Goal: Find specific page/section: Find specific page/section

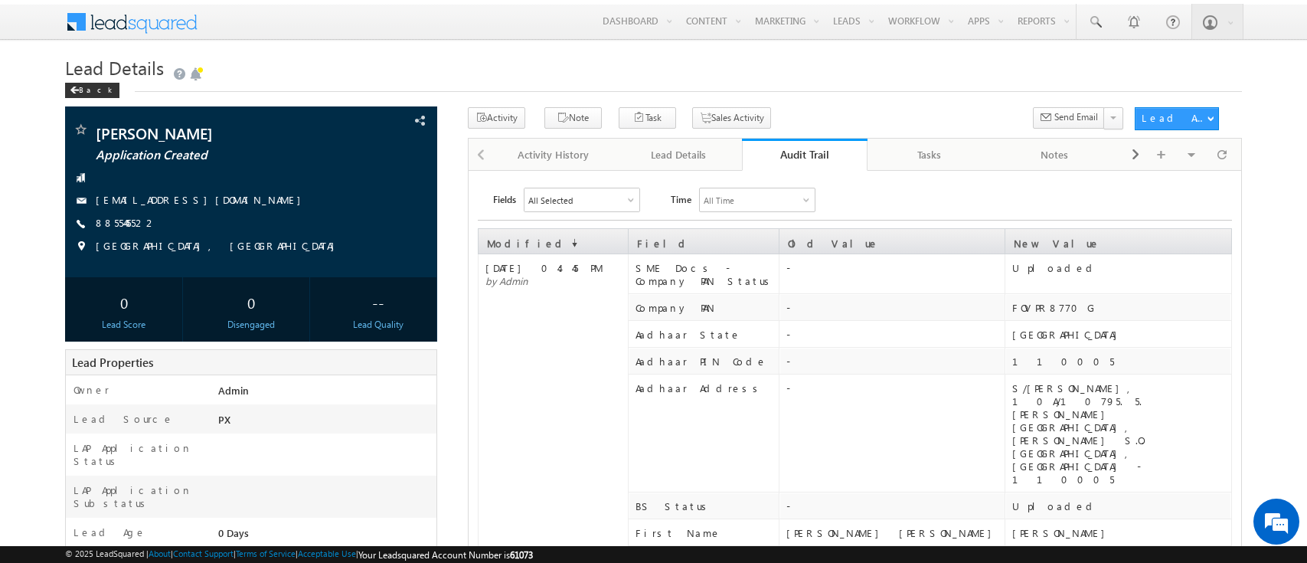
drag, startPoint x: 0, startPoint y: 0, endPoint x: 867, endPoint y: 248, distance: 902.2
click at [670, 151] on div "Lead Details" at bounding box center [679, 154] width 100 height 18
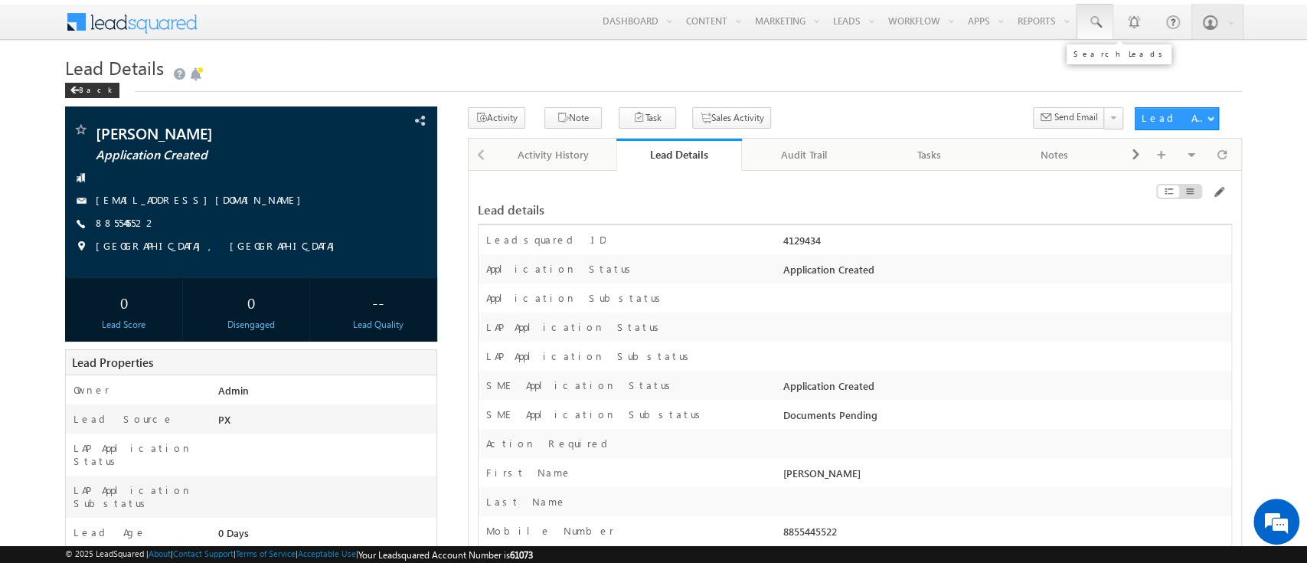
click at [1094, 28] on span at bounding box center [1094, 22] width 15 height 15
click at [1166, 62] on input "text" at bounding box center [1188, 60] width 207 height 18
type input "SME0000309"
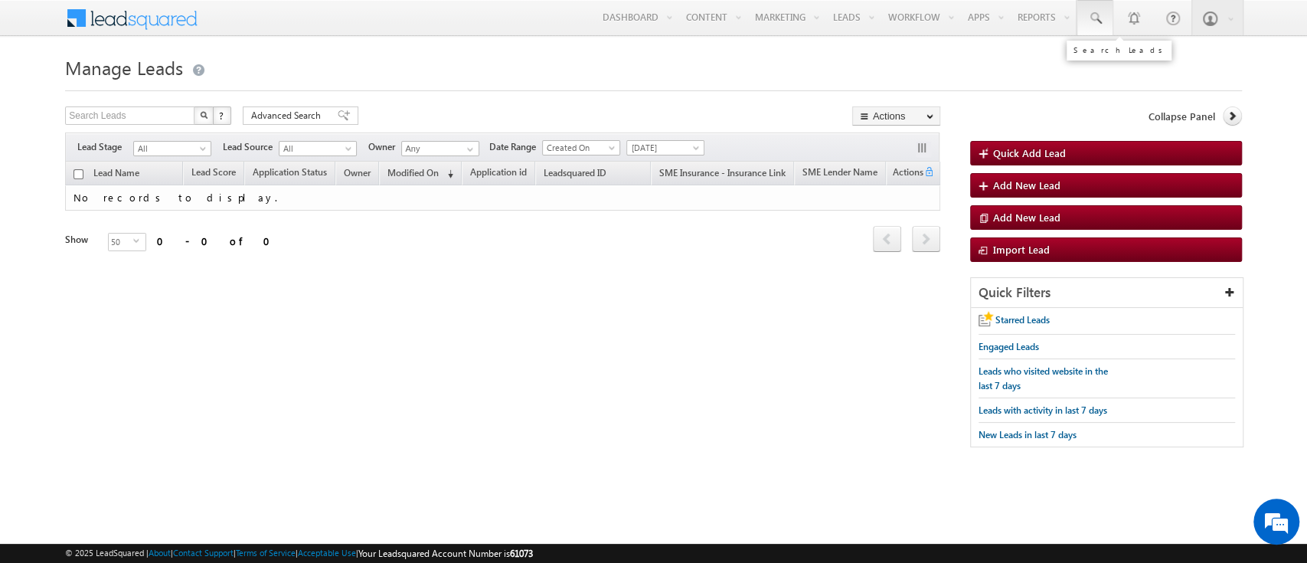
click at [1099, 14] on span at bounding box center [1094, 18] width 15 height 15
click at [1151, 58] on input "text" at bounding box center [1188, 60] width 207 height 18
click at [1168, 47] on div at bounding box center [1188, 60] width 237 height 44
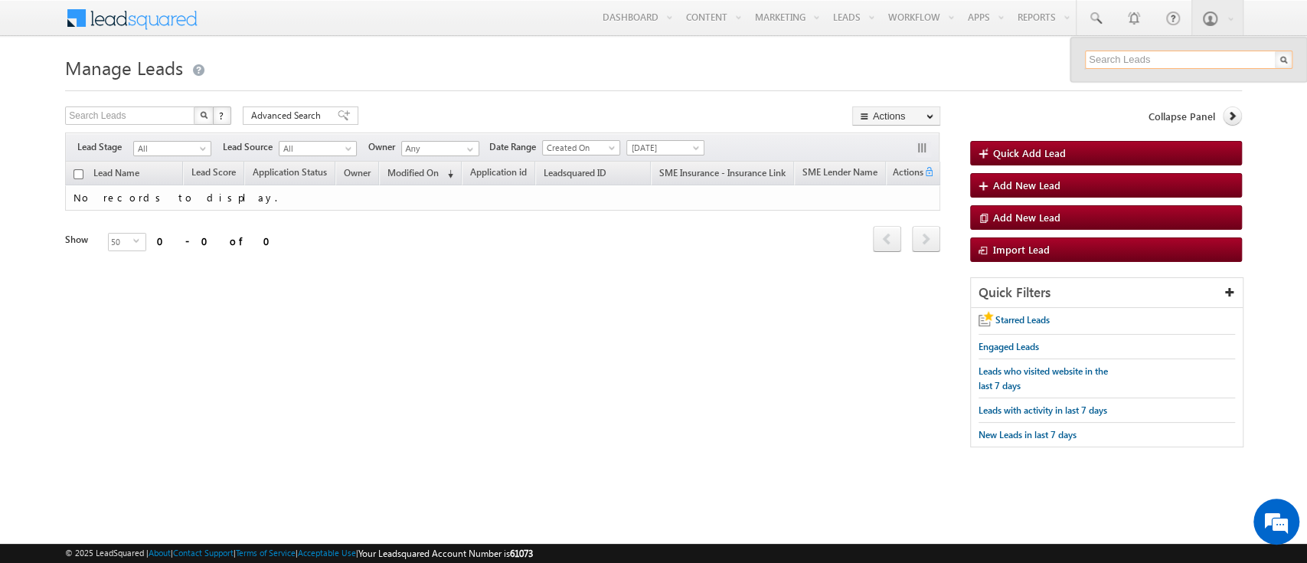
click at [1148, 56] on input "text" at bounding box center [1188, 60] width 207 height 18
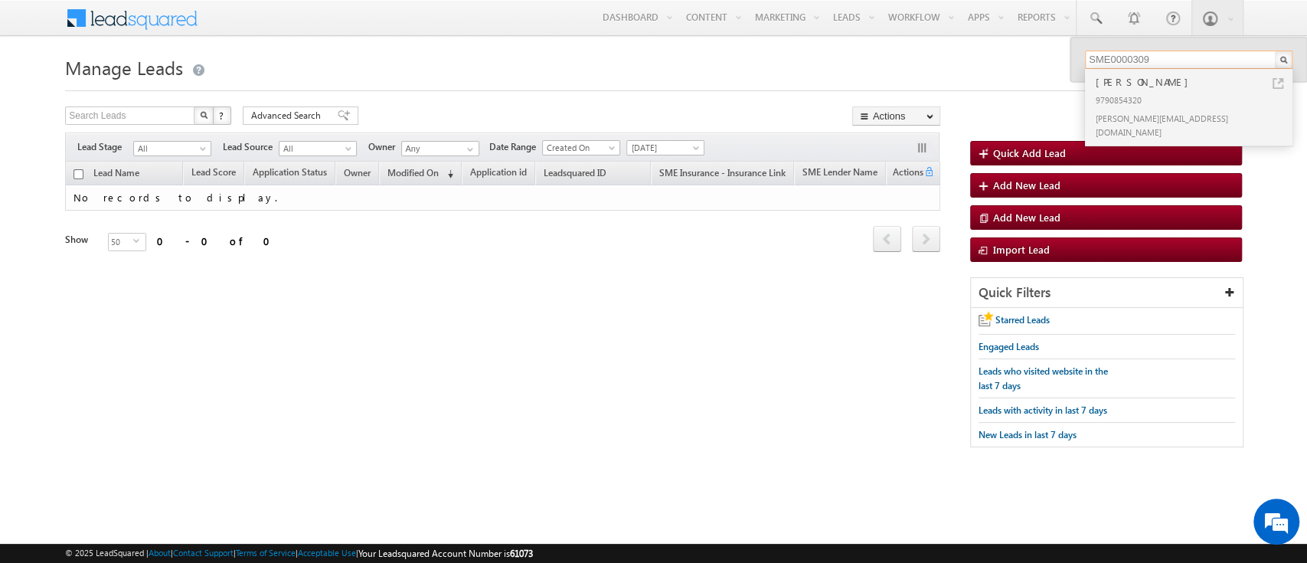
type input "SME0000309"
click at [1185, 96] on div "9790854320" at bounding box center [1195, 99] width 205 height 18
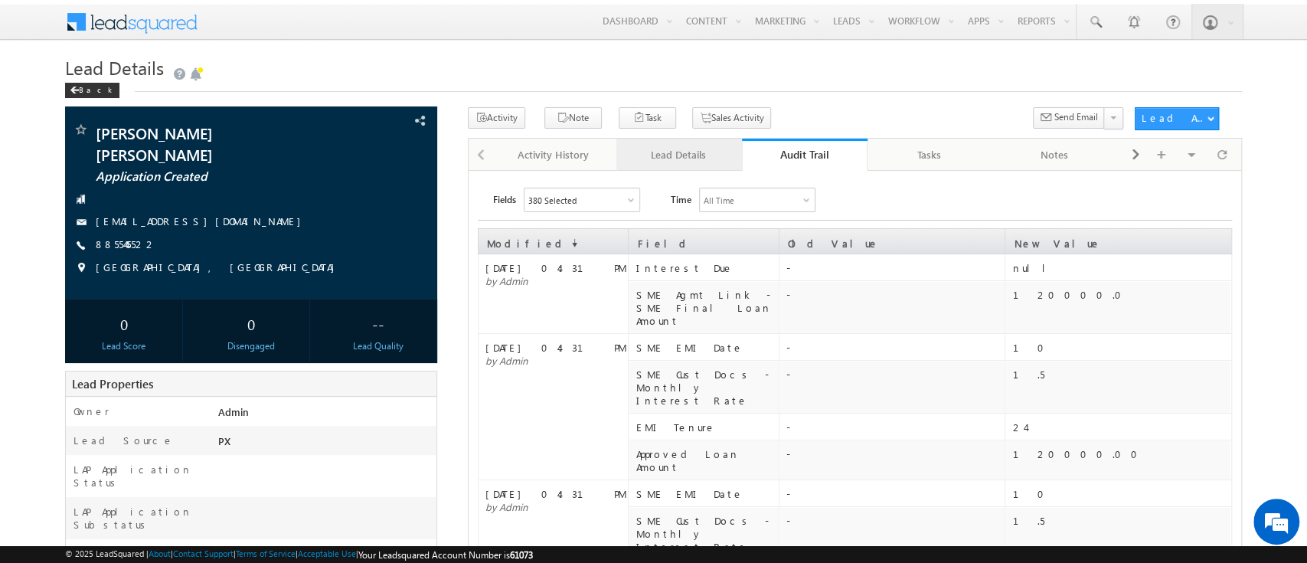
click at [681, 155] on div "Lead Details" at bounding box center [679, 154] width 100 height 18
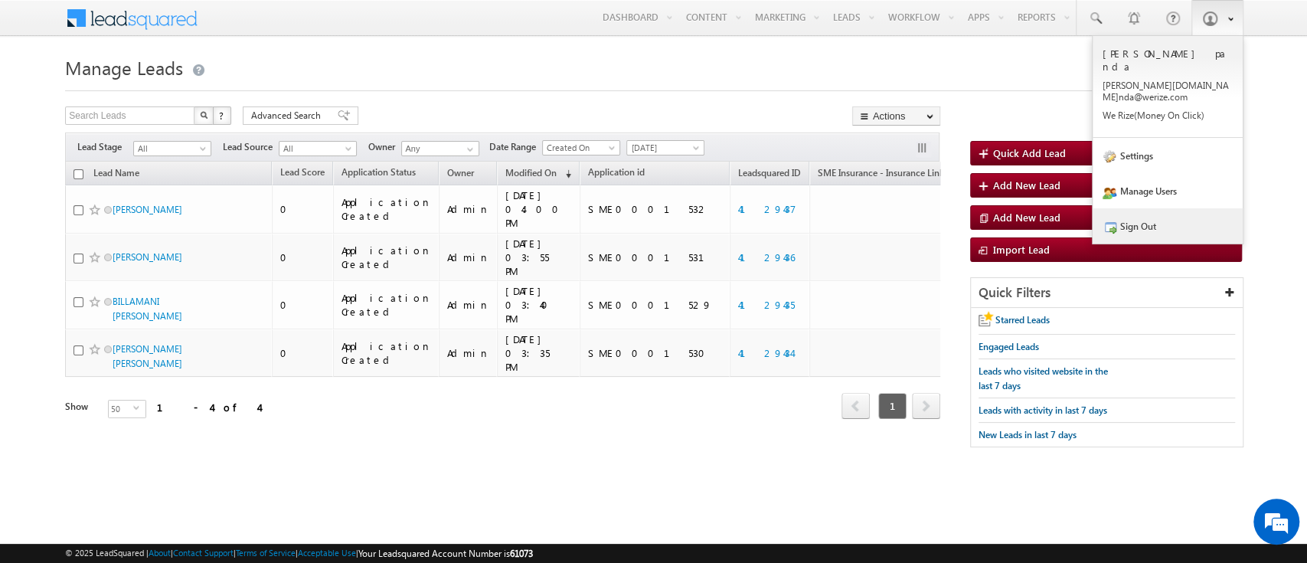
click at [1158, 208] on link "Sign Out" at bounding box center [1168, 225] width 150 height 35
